Goal: Use online tool/utility: Utilize a website feature to perform a specific function

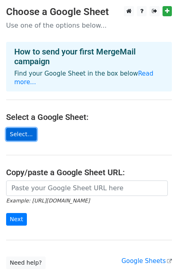
click at [18, 128] on link "Select..." at bounding box center [21, 134] width 30 height 13
click at [24, 128] on link "Select..." at bounding box center [21, 134] width 30 height 13
click at [15, 128] on link "Select..." at bounding box center [21, 134] width 30 height 13
